Goal: Book appointment/travel/reservation

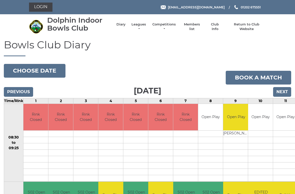
scroll to position [2, 0]
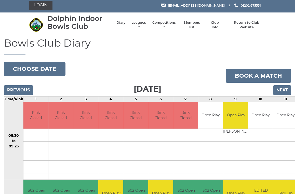
click at [51, 63] on button "Choose date" at bounding box center [35, 69] width 62 height 14
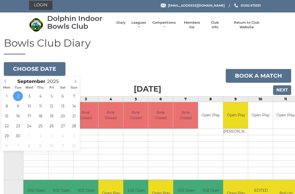
type input "2025-09-04"
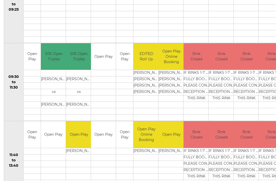
scroll to position [138, 0]
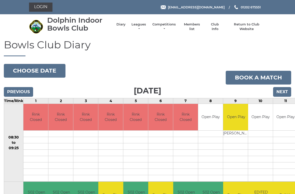
scroll to position [2, 0]
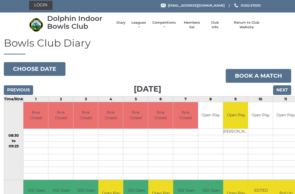
click at [46, 64] on button "Choose date" at bounding box center [35, 69] width 62 height 14
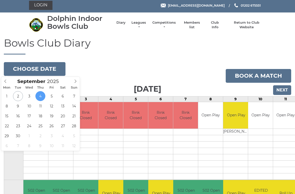
type input "[DATE]"
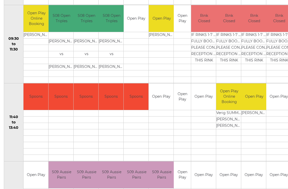
scroll to position [177, 0]
